Goal: Transaction & Acquisition: Purchase product/service

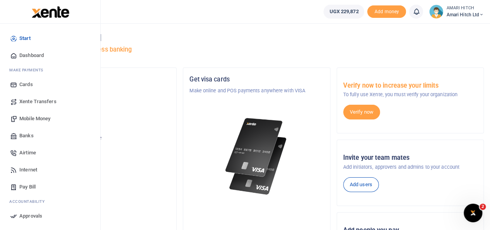
click at [45, 115] on span "Mobile Money" at bounding box center [34, 119] width 31 height 8
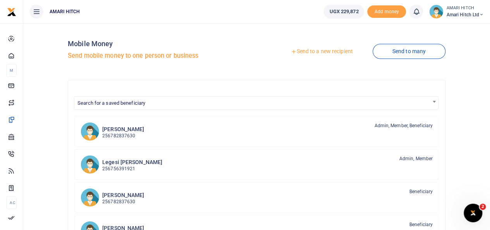
click at [316, 51] on link "Send to a new recipient" at bounding box center [321, 52] width 101 height 14
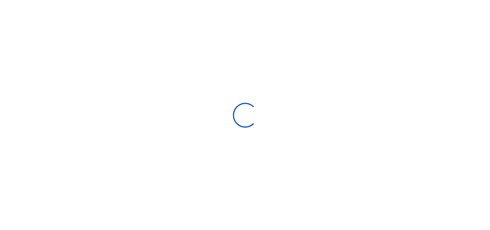
select select
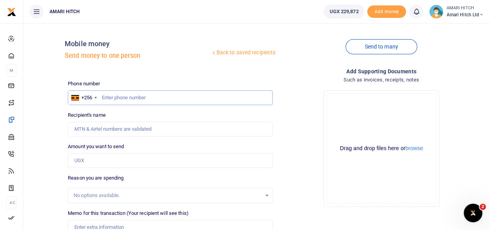
click at [147, 98] on input "text" at bounding box center [170, 97] width 205 height 15
type input "0761358093"
type input "[PERSON_NAME]"
type input "0761358093"
click at [133, 158] on input "Amount you want to send" at bounding box center [170, 160] width 205 height 15
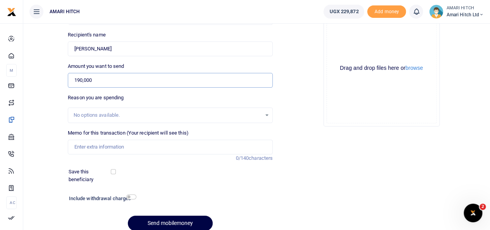
scroll to position [82, 0]
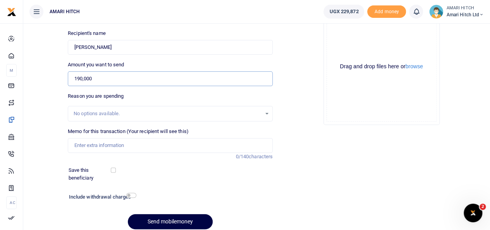
type input "190,000"
click at [114, 172] on input "checkbox" at bounding box center [113, 169] width 5 height 5
checkbox input "true"
click at [131, 195] on input "checkbox" at bounding box center [131, 195] width 10 height 5
checkbox input "true"
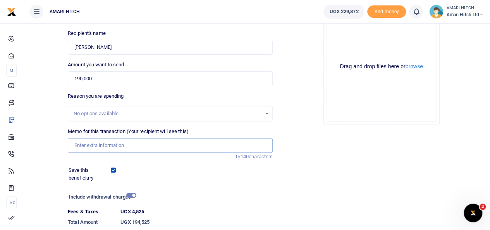
click at [182, 146] on input "Memo for this transaction (Your recipient will see this)" at bounding box center [170, 145] width 205 height 15
type input "Operations"
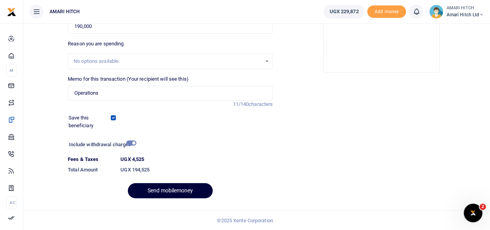
click at [166, 189] on button "Send mobilemoney" at bounding box center [170, 190] width 85 height 15
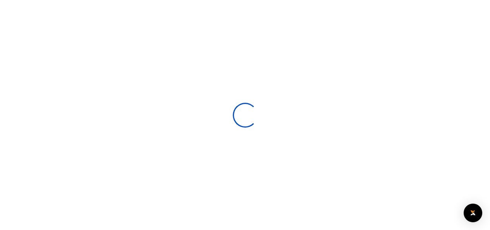
select select
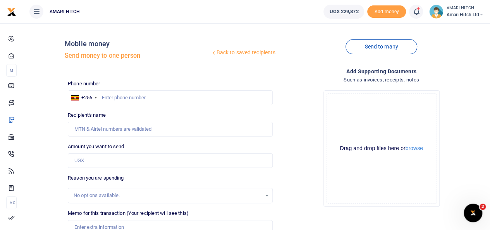
click at [417, 12] on icon at bounding box center [416, 11] width 8 height 9
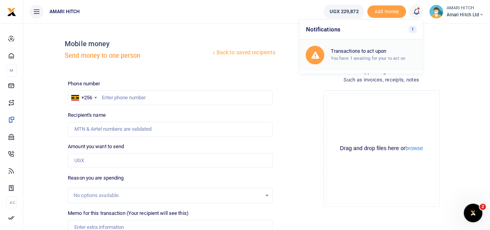
click at [364, 53] on h6 "Transactions to act upon" at bounding box center [373, 51] width 86 height 6
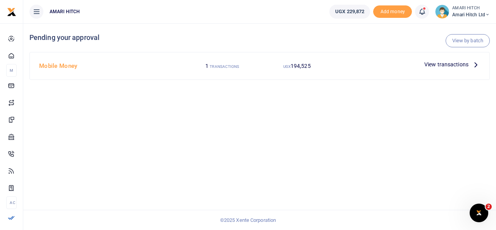
click at [454, 65] on span "View transactions" at bounding box center [446, 64] width 44 height 9
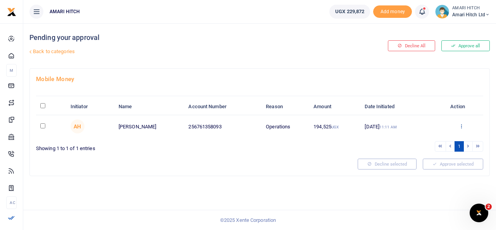
click at [461, 124] on icon at bounding box center [461, 125] width 5 height 5
click at [428, 138] on link "Approve" at bounding box center [433, 138] width 61 height 11
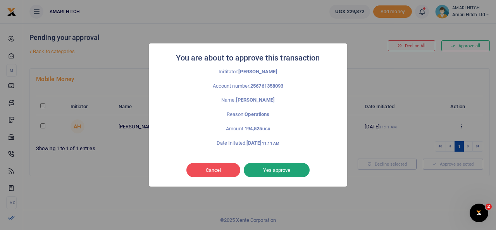
click at [273, 174] on button "Yes approve" at bounding box center [277, 170] width 66 height 15
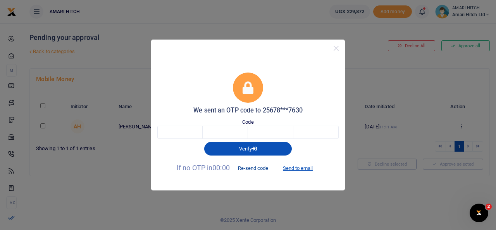
click at [259, 168] on button "Re-send code" at bounding box center [252, 168] width 43 height 13
click at [256, 167] on button "Re-send code" at bounding box center [252, 168] width 43 height 13
click at [253, 167] on button "Re-send code" at bounding box center [252, 168] width 43 height 13
click at [297, 169] on button "Send to email" at bounding box center [297, 168] width 43 height 13
click at [187, 129] on input "text" at bounding box center [179, 132] width 45 height 13
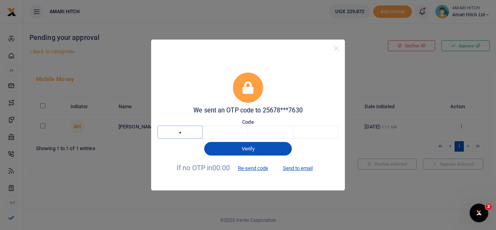
type input "4"
type input "5"
type input "1"
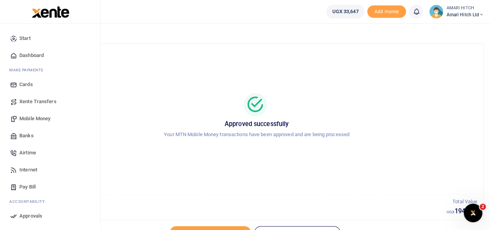
click at [41, 119] on span "Mobile Money" at bounding box center [34, 119] width 31 height 8
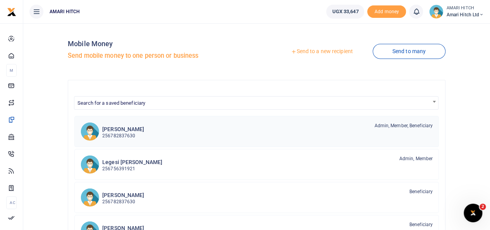
click at [257, 128] on div "Amari Hitch 256782837630 Admin, Member, Beneficiary" at bounding box center [267, 131] width 330 height 18
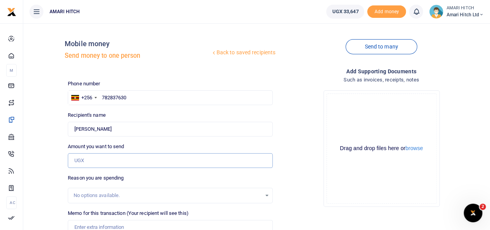
click at [172, 161] on input "Amount you want to send" at bounding box center [170, 160] width 205 height 15
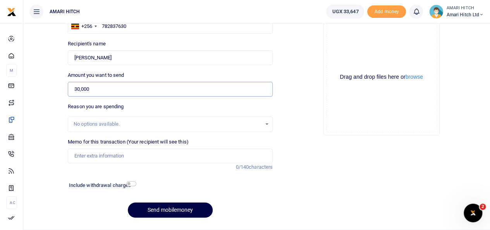
scroll to position [74, 0]
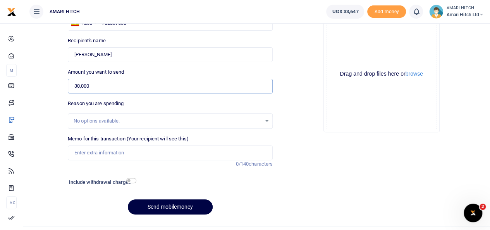
type input "30,000"
click at [136, 153] on input "Memo for this transaction (Your recipient will see this)" at bounding box center [170, 152] width 205 height 15
type input "Operations"
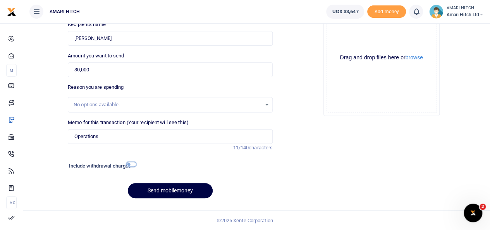
click at [131, 166] on input "checkbox" at bounding box center [131, 164] width 10 height 5
checkbox input "true"
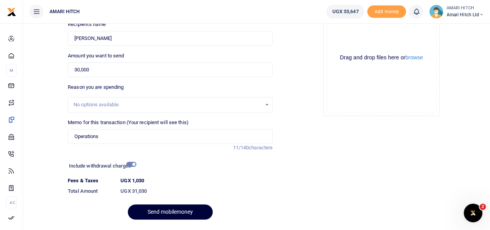
click at [172, 213] on button "Send mobilemoney" at bounding box center [170, 211] width 85 height 15
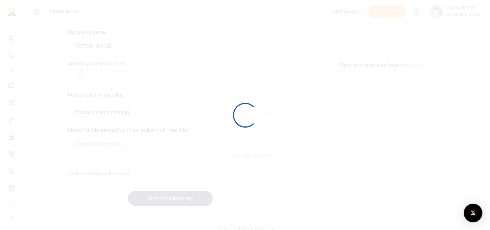
scroll to position [91, 0]
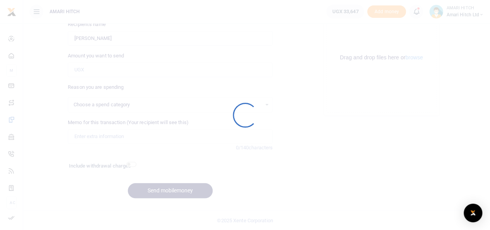
select select
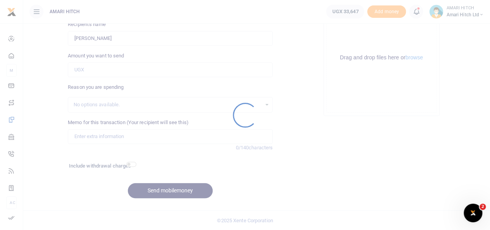
scroll to position [0, 0]
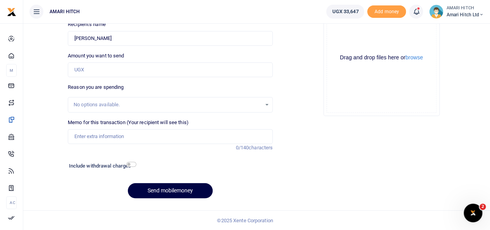
click at [415, 14] on icon at bounding box center [416, 11] width 8 height 9
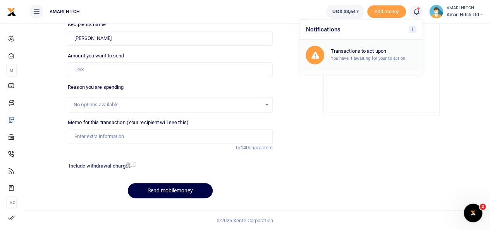
click at [358, 49] on h6 "Transactions to act upon" at bounding box center [373, 51] width 86 height 6
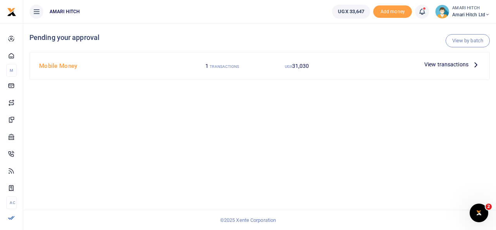
click at [458, 66] on span "View transactions" at bounding box center [446, 64] width 44 height 9
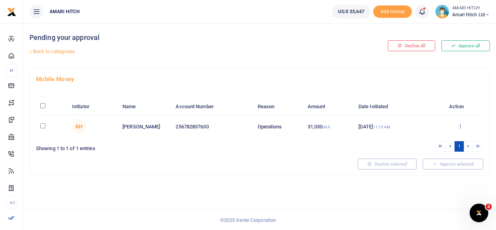
click at [460, 125] on icon at bounding box center [460, 125] width 5 height 5
click at [425, 140] on link "Approve" at bounding box center [431, 138] width 61 height 11
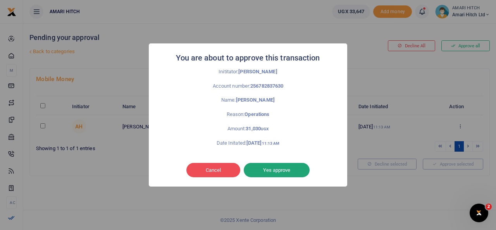
click at [281, 170] on button "Yes approve" at bounding box center [277, 170] width 66 height 15
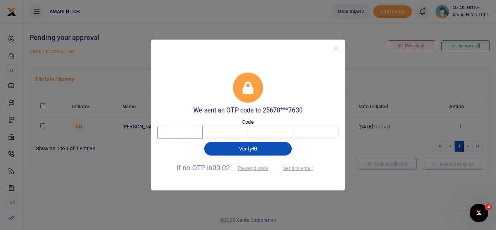
click at [178, 133] on input "text" at bounding box center [179, 132] width 45 height 13
type input "8"
type input "7"
type input "0"
type input "7"
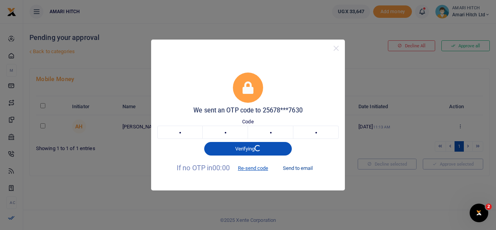
click at [296, 167] on button "Send to email" at bounding box center [297, 168] width 43 height 13
click at [192, 132] on input "8" at bounding box center [179, 132] width 45 height 13
type input "6"
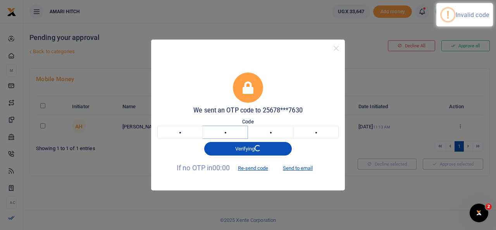
type input "9"
type input "4"
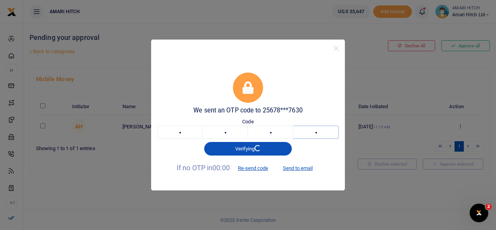
type input "8"
click at [189, 131] on input "6" at bounding box center [179, 132] width 45 height 13
type input "7"
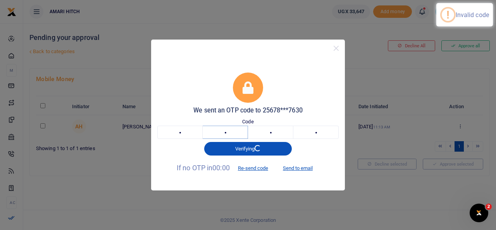
type input "7"
type input "3"
type input "5"
